Goal: Task Accomplishment & Management: Manage account settings

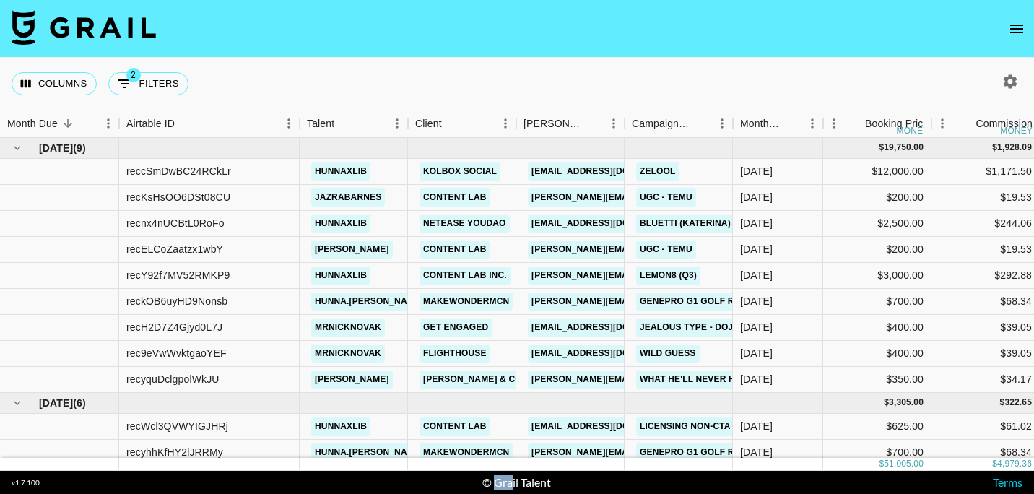
drag, startPoint x: 504, startPoint y: 473, endPoint x: 512, endPoint y: 469, distance: 9.1
click at [511, 470] on section "Columns 2 Filters + Booking Month Due Airtable ID Talent Client [PERSON_NAME] C…" at bounding box center [517, 247] width 1034 height 494
click at [669, 44] on nav at bounding box center [517, 29] width 1034 height 58
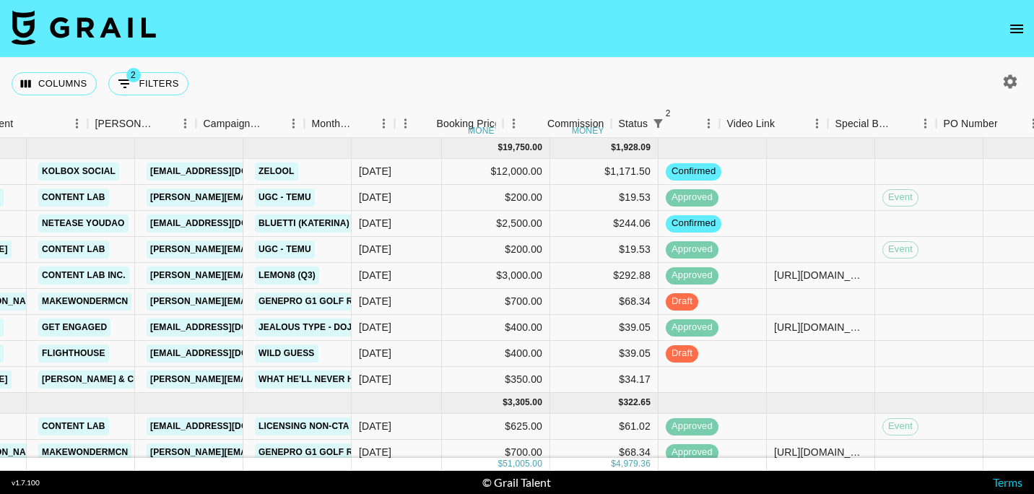
scroll to position [0, 381]
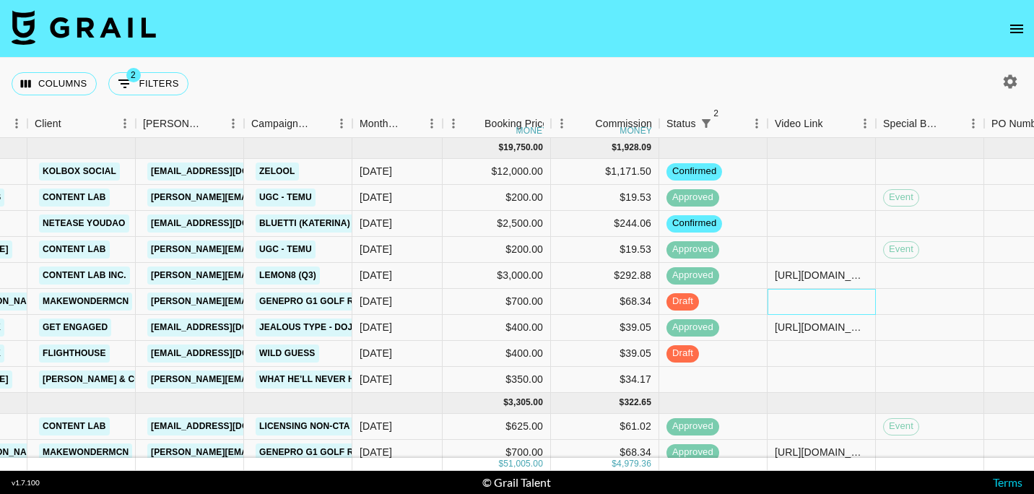
click at [793, 308] on div at bounding box center [822, 302] width 108 height 26
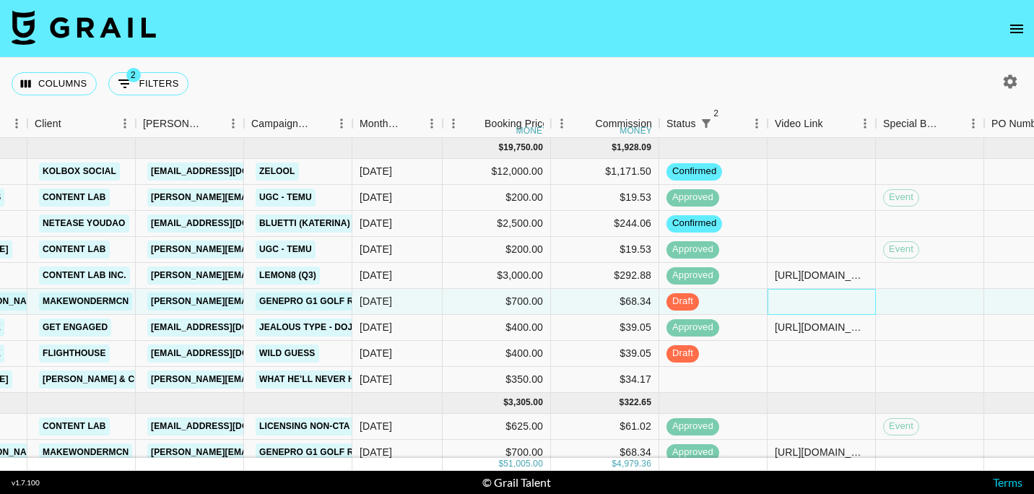
click at [793, 308] on div at bounding box center [822, 302] width 108 height 26
type input "[URL][DOMAIN_NAME]"
click at [722, 61] on div "Columns 2 Filters + Booking" at bounding box center [517, 84] width 1034 height 52
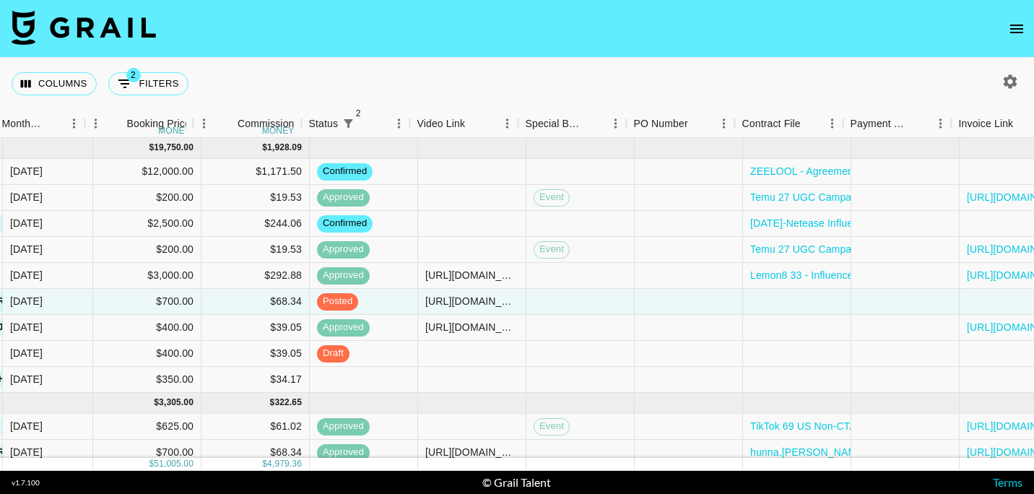
scroll to position [0, 833]
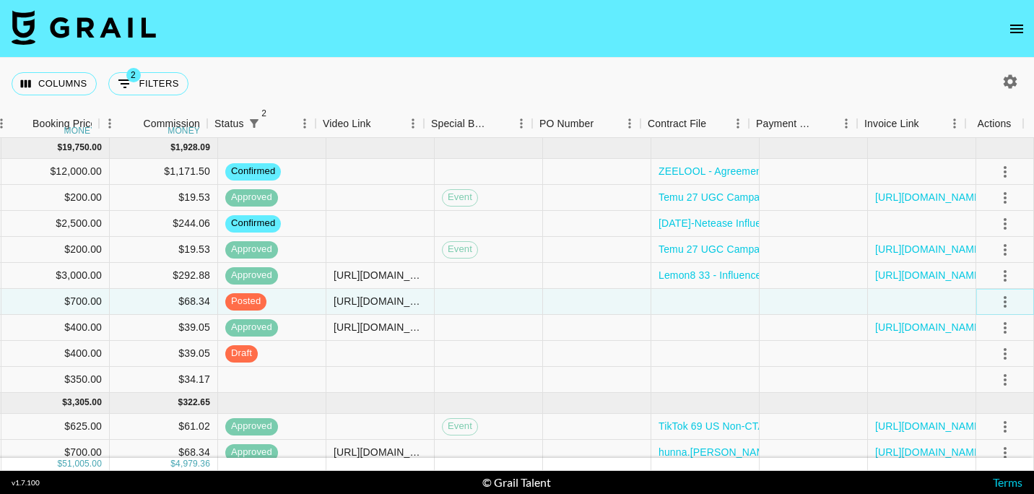
click at [997, 302] on icon "select merge strategy" at bounding box center [1005, 301] width 17 height 17
click at [678, 307] on div at bounding box center [706, 302] width 108 height 26
click at [672, 302] on div at bounding box center [706, 302] width 108 height 26
click at [669, 302] on div at bounding box center [706, 302] width 108 height 26
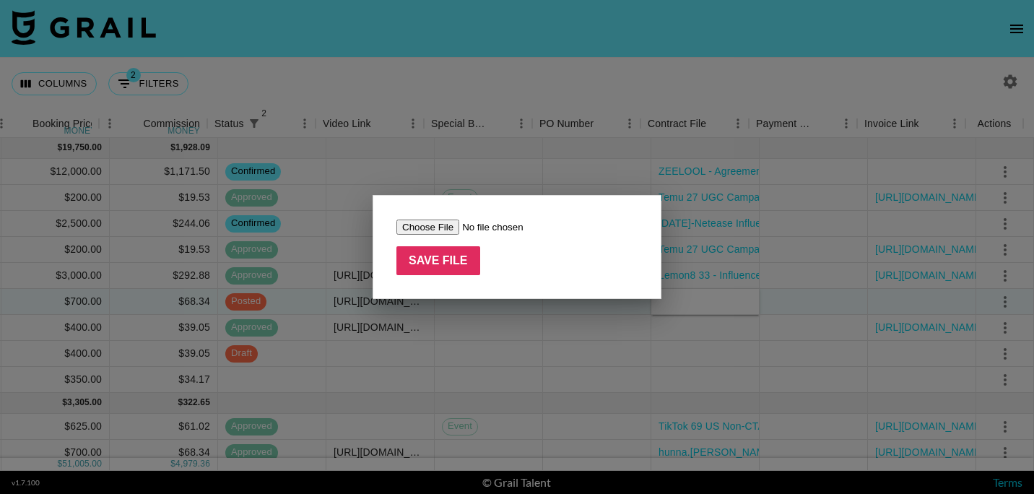
click at [433, 225] on input "file" at bounding box center [488, 227] width 183 height 15
type input "C:\fakepath\hunna.[PERSON_NAME]）- Influencer Marketing Contract-ig - Golf X2.pdf"
click at [444, 241] on form "Save File" at bounding box center [517, 247] width 241 height 56
click at [437, 262] on input "Save File" at bounding box center [439, 260] width 84 height 29
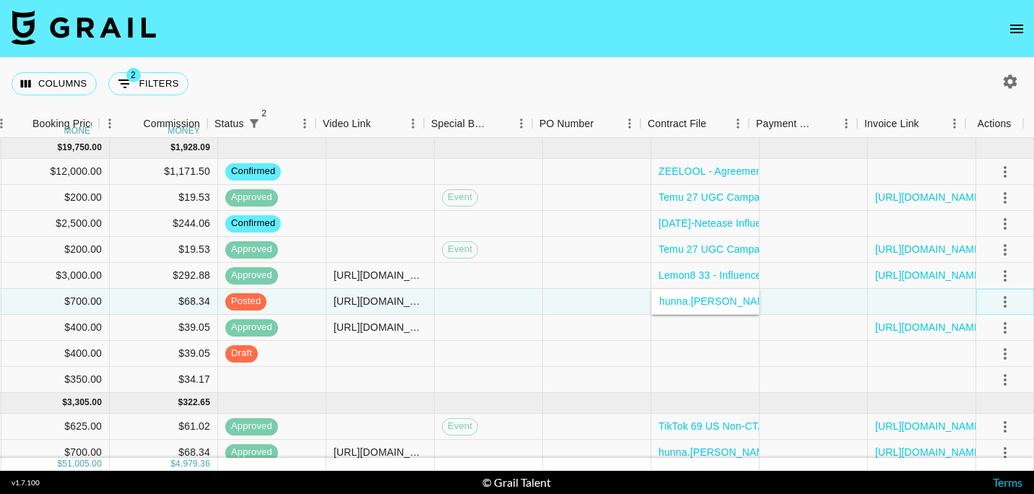
click at [1004, 301] on icon "select merge strategy" at bounding box center [1005, 302] width 3 height 12
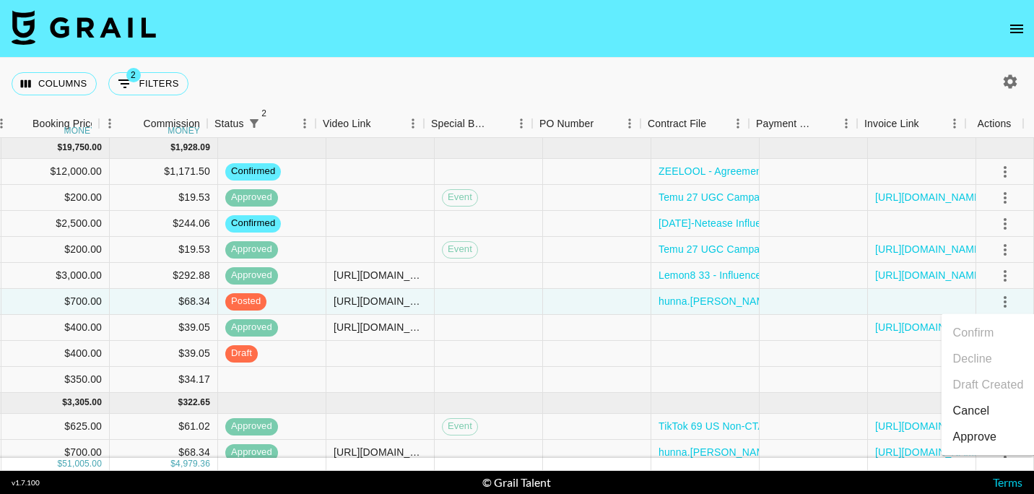
click at [980, 433] on div "Approve" at bounding box center [976, 436] width 44 height 17
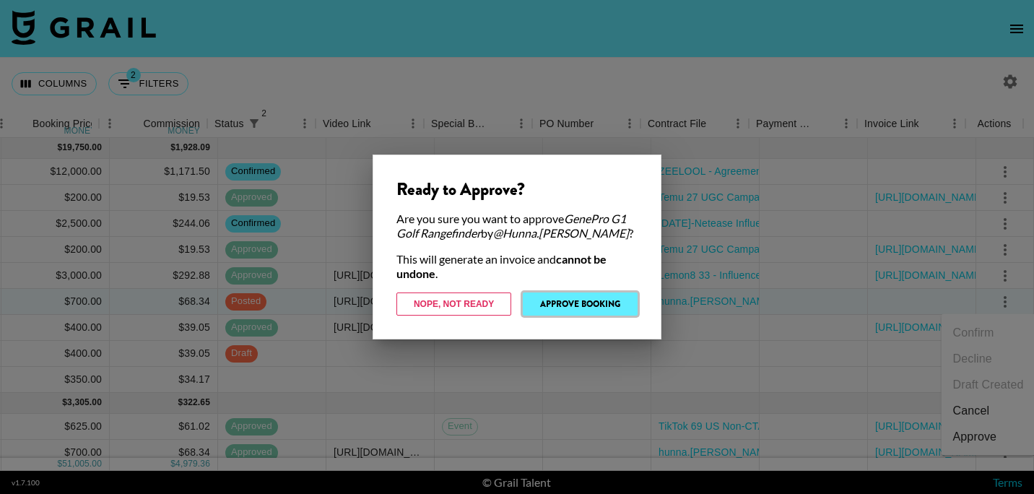
click at [540, 298] on button "Approve Booking" at bounding box center [580, 304] width 115 height 23
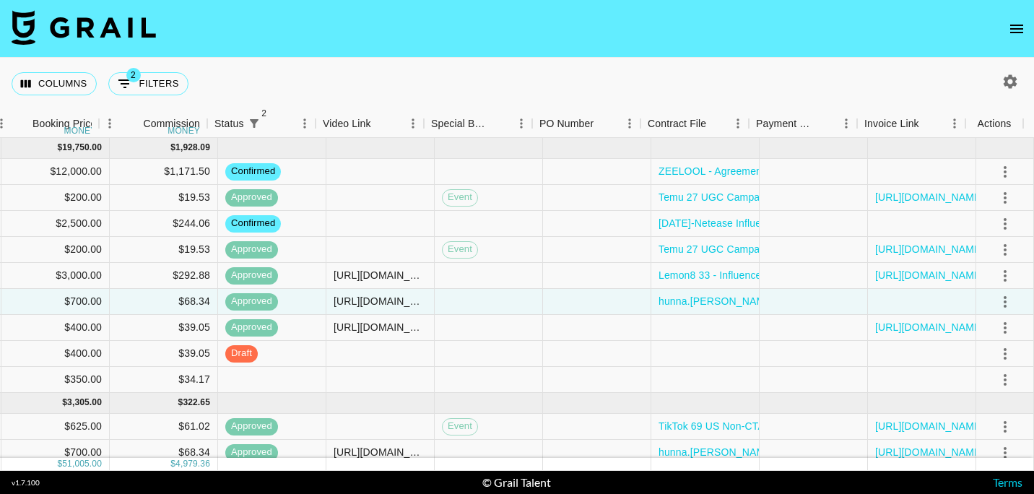
drag, startPoint x: 498, startPoint y: 48, endPoint x: 470, endPoint y: 44, distance: 29.2
click at [470, 44] on nav at bounding box center [517, 29] width 1034 height 58
click at [1006, 374] on div at bounding box center [1005, 380] width 25 height 25
click at [993, 381] on button "select merge strategy" at bounding box center [1005, 380] width 25 height 25
click at [976, 241] on li "Confirm" at bounding box center [989, 245] width 94 height 26
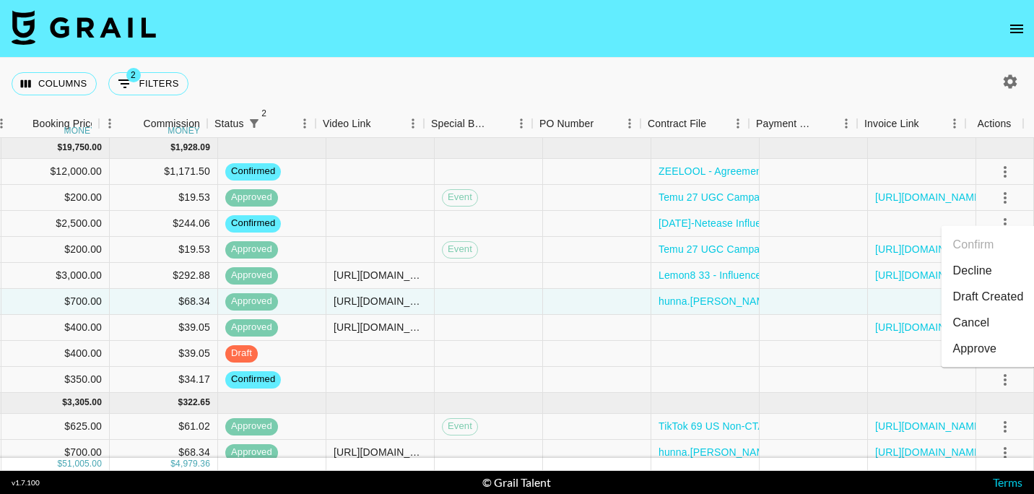
click at [993, 300] on li "Draft Created" at bounding box center [989, 297] width 94 height 26
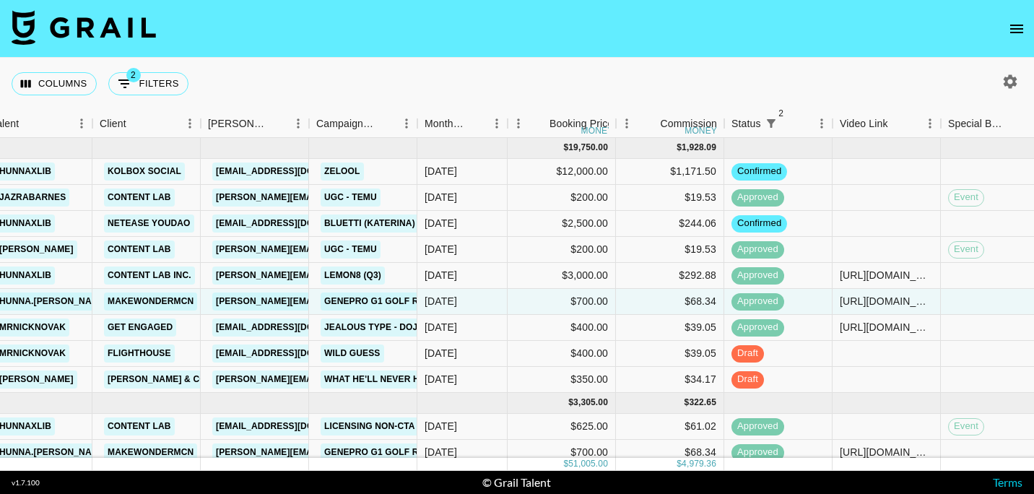
scroll to position [0, 316]
click at [641, 472] on footer "v 1.7.100 © Grail Talent Terms" at bounding box center [517, 482] width 1034 height 23
